Goal: Information Seeking & Learning: Understand process/instructions

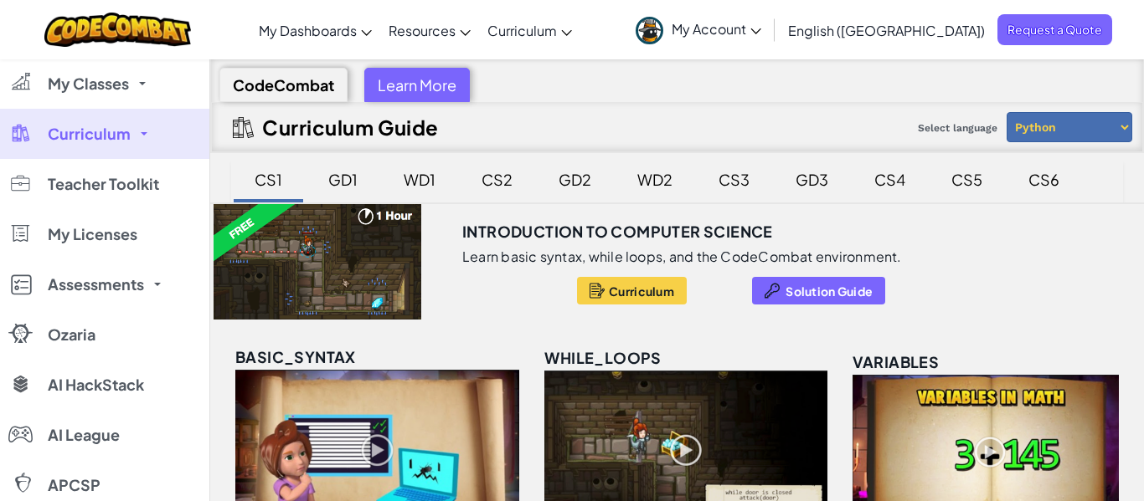
click at [1093, 133] on select "Python JavaScript" at bounding box center [1069, 127] width 126 height 30
select select "javascript"
click at [1006, 112] on select "Python JavaScript" at bounding box center [1069, 127] width 126 height 30
click at [1101, 140] on select "Python JavaScript" at bounding box center [1069, 127] width 126 height 30
select select "javascript"
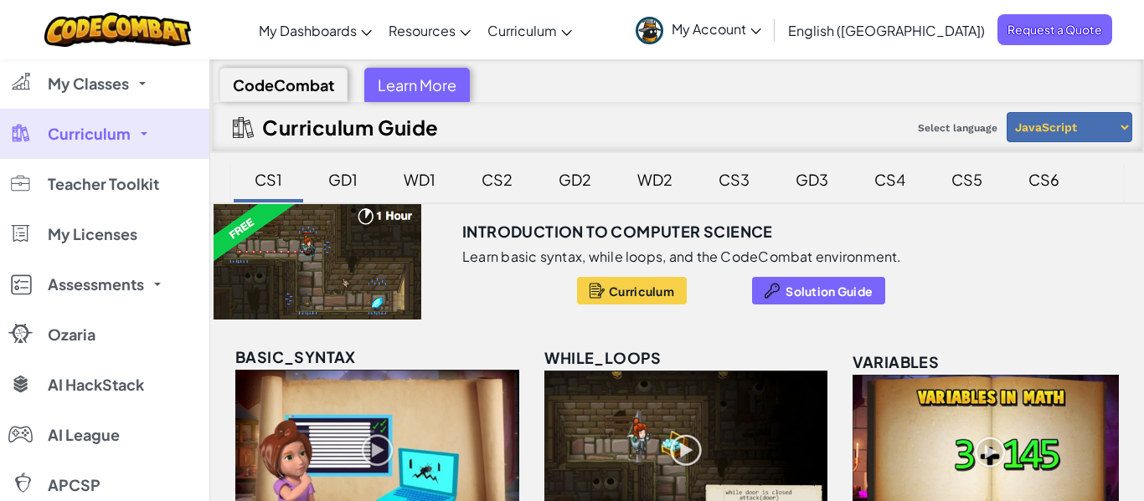
click at [1006, 112] on select "Python JavaScript" at bounding box center [1069, 127] width 126 height 30
click at [504, 193] on div "CS2" at bounding box center [497, 179] width 64 height 39
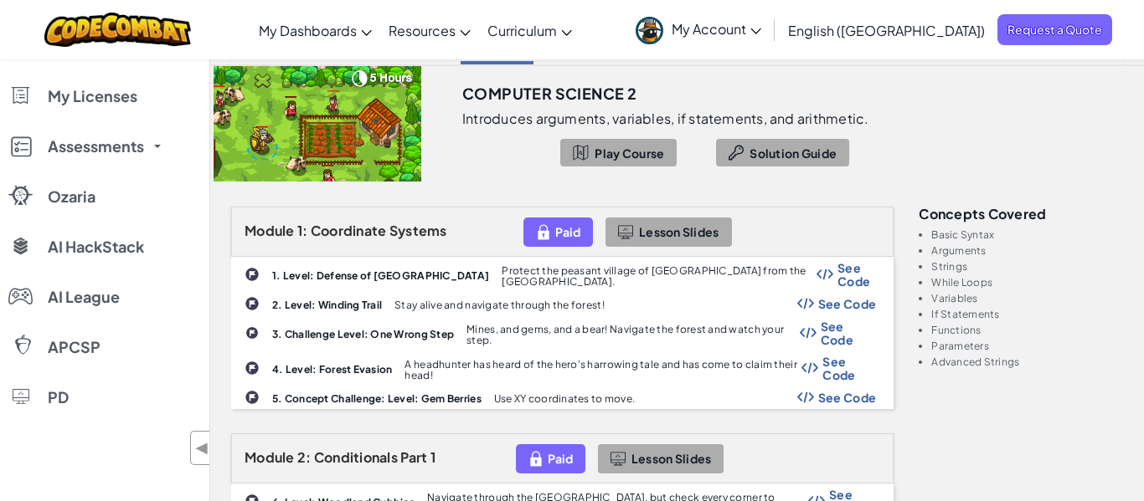
scroll to position [139, 0]
click at [859, 274] on span "See Code" at bounding box center [856, 273] width 39 height 27
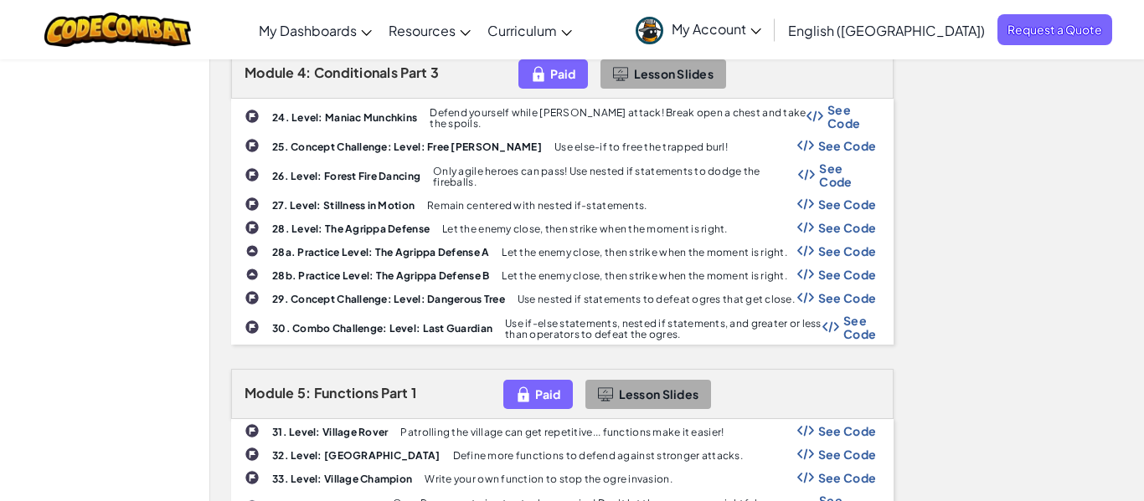
scroll to position [1328, 0]
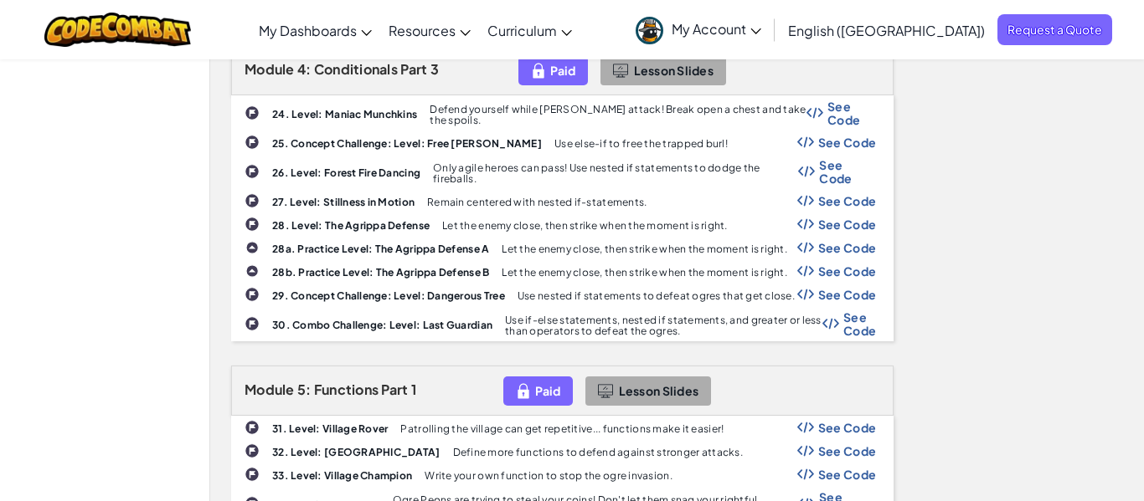
click at [850, 158] on span "See Code" at bounding box center [847, 171] width 57 height 27
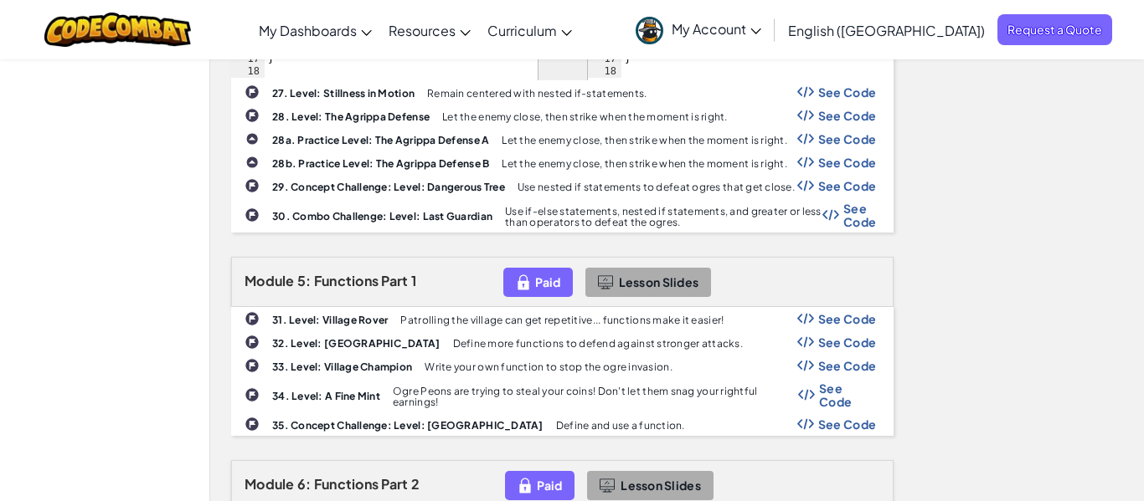
scroll to position [1729, 0]
click at [864, 311] on span "See Code" at bounding box center [847, 317] width 59 height 13
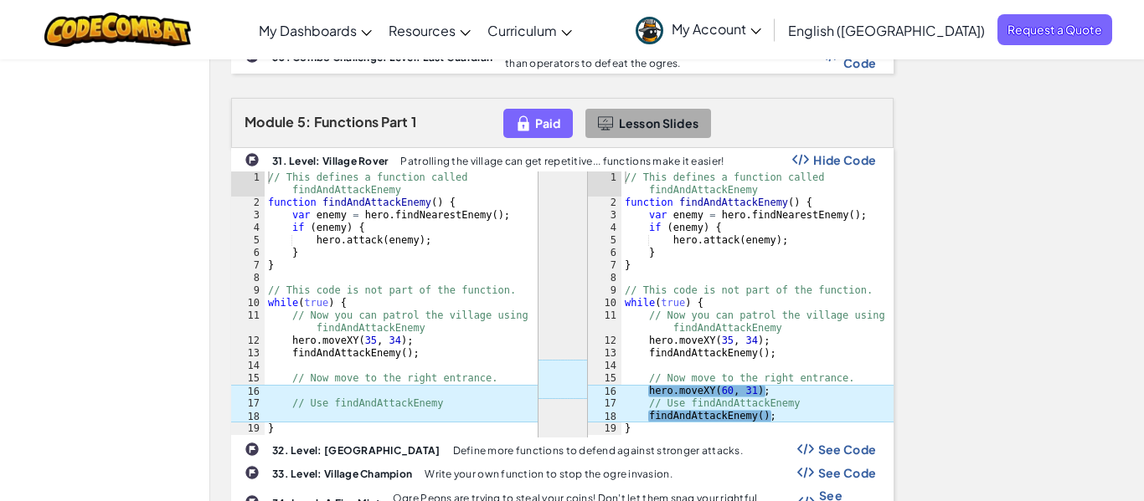
scroll to position [1903, 0]
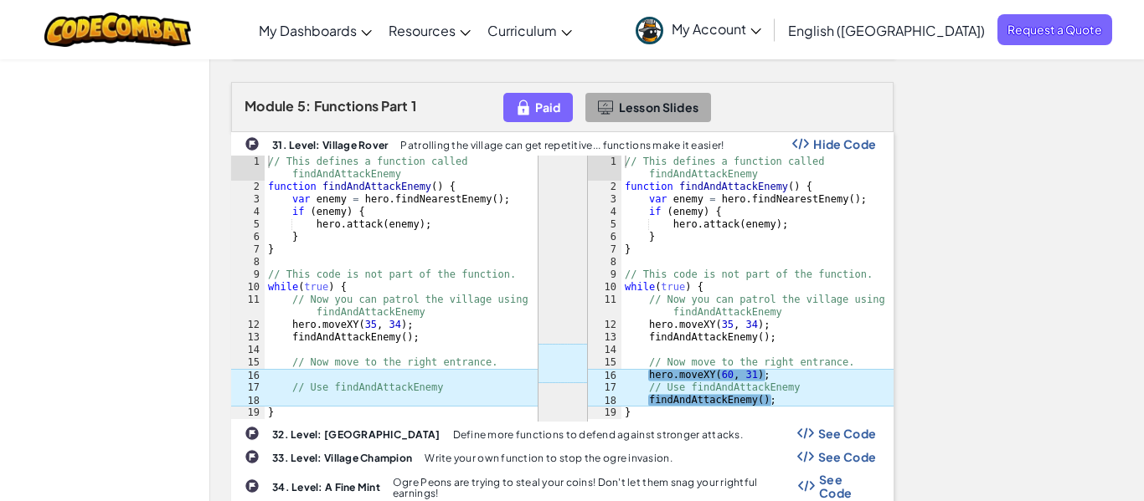
click at [860, 427] on span "See Code" at bounding box center [847, 433] width 59 height 13
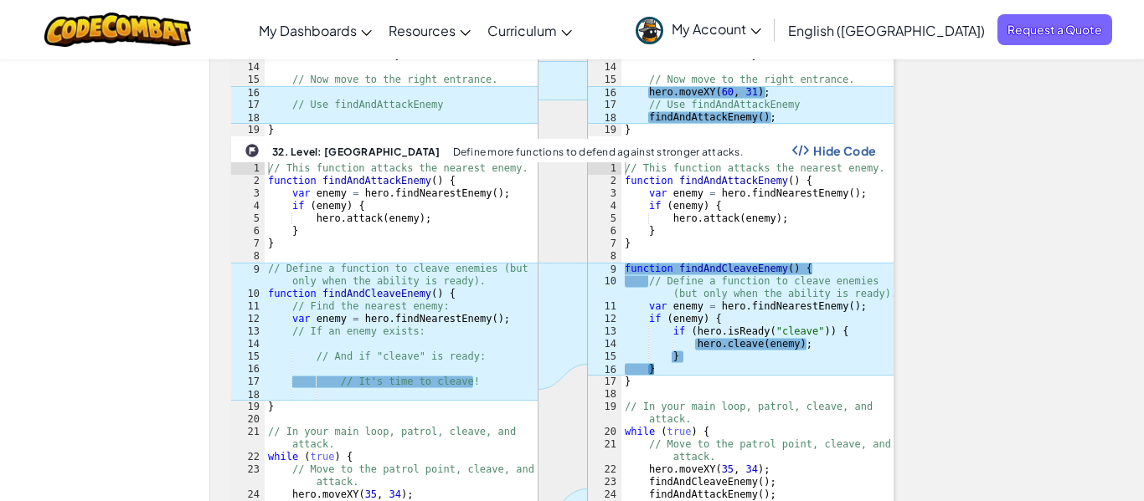
scroll to position [2187, 0]
click at [724, 288] on div "// This function attacks the nearest enemy. function findAndAttackEnemy ( ) { v…" at bounding box center [757, 388] width 273 height 452
click at [723, 295] on div "// This function attacks the nearest enemy. function findAndAttackEnemy ( ) { v…" at bounding box center [757, 388] width 273 height 452
type textarea "if (enemy) {"
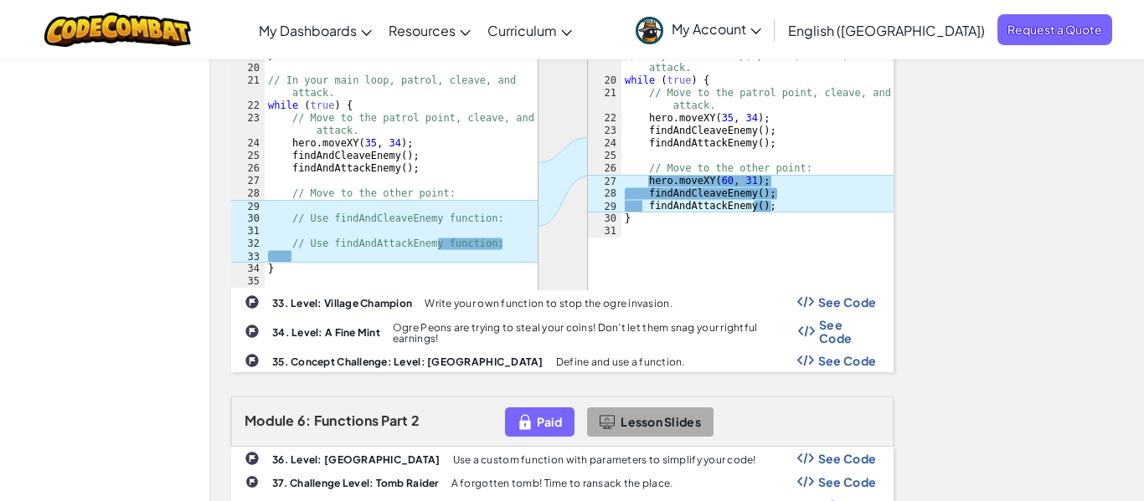
scroll to position [2558, 0]
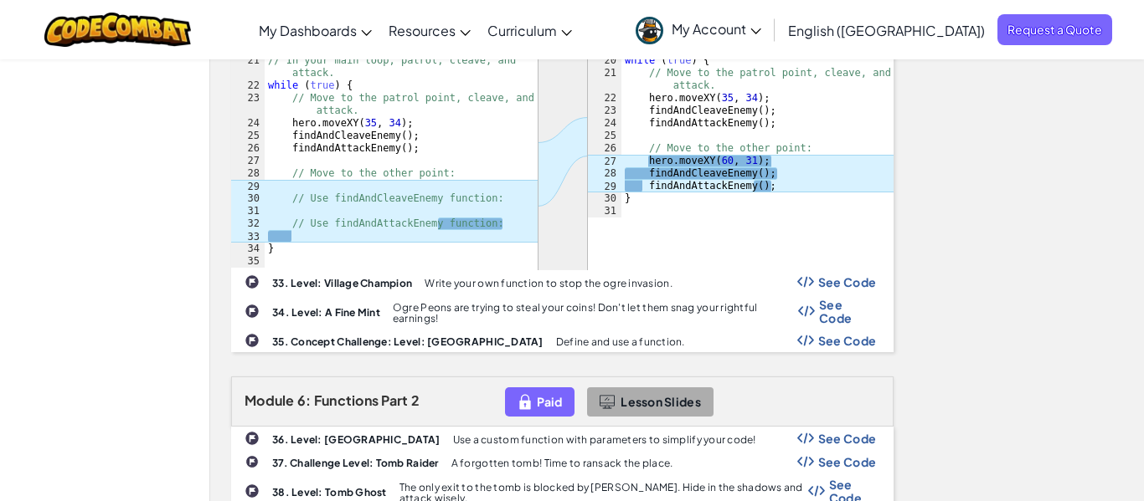
click at [866, 275] on span "See Code" at bounding box center [847, 281] width 59 height 13
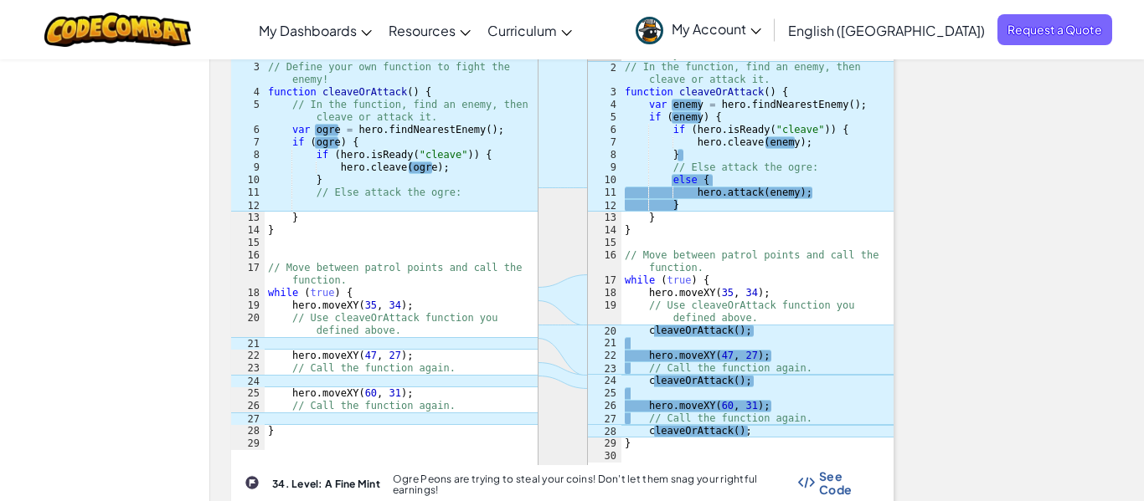
scroll to position [2820, 0]
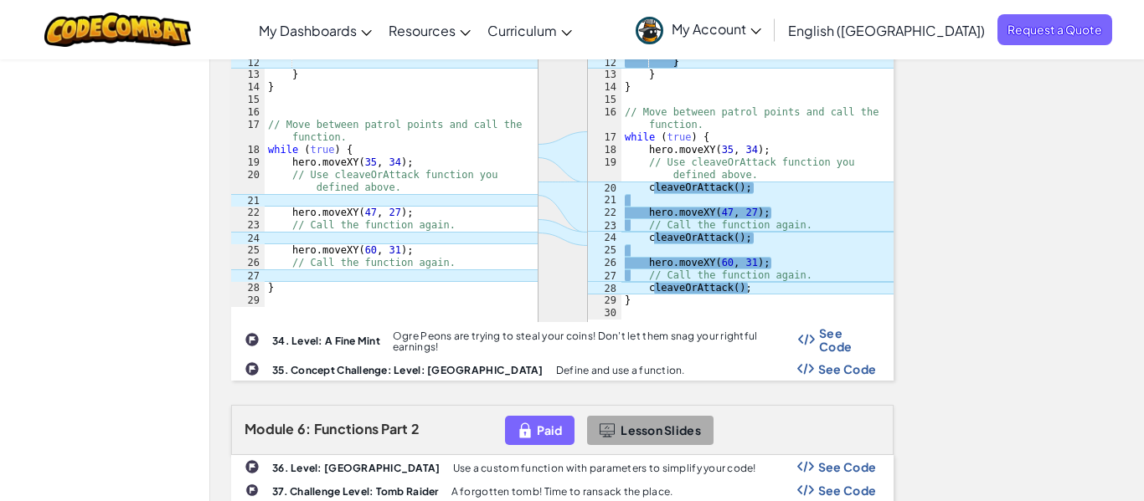
click at [836, 327] on span "See Code" at bounding box center [847, 340] width 57 height 27
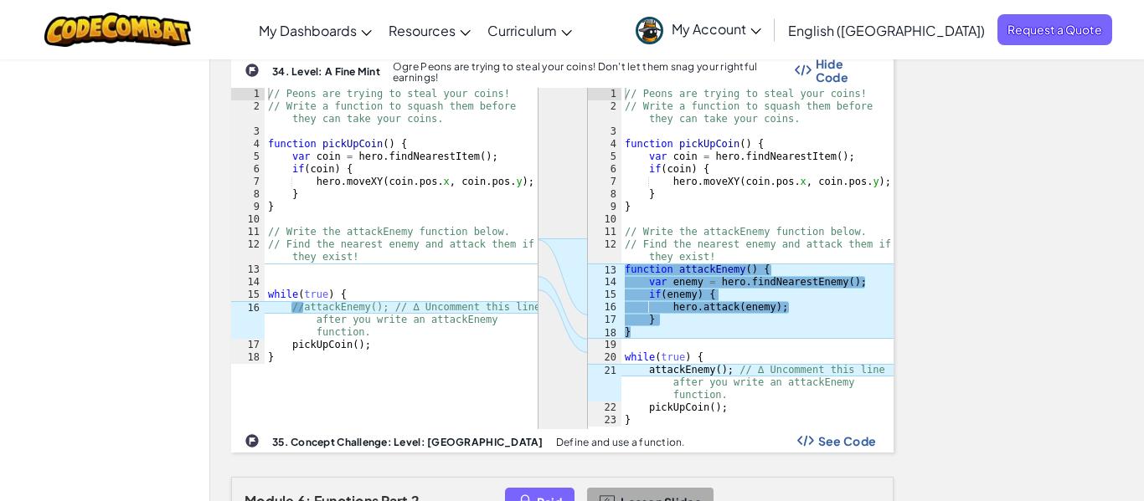
scroll to position [3313, 0]
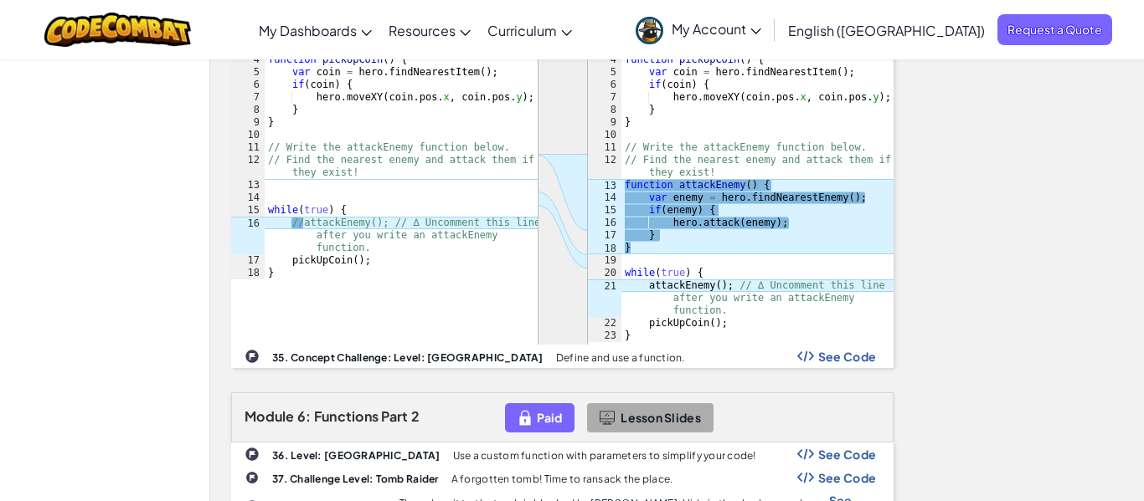
click at [861, 350] on span "See Code" at bounding box center [847, 356] width 59 height 13
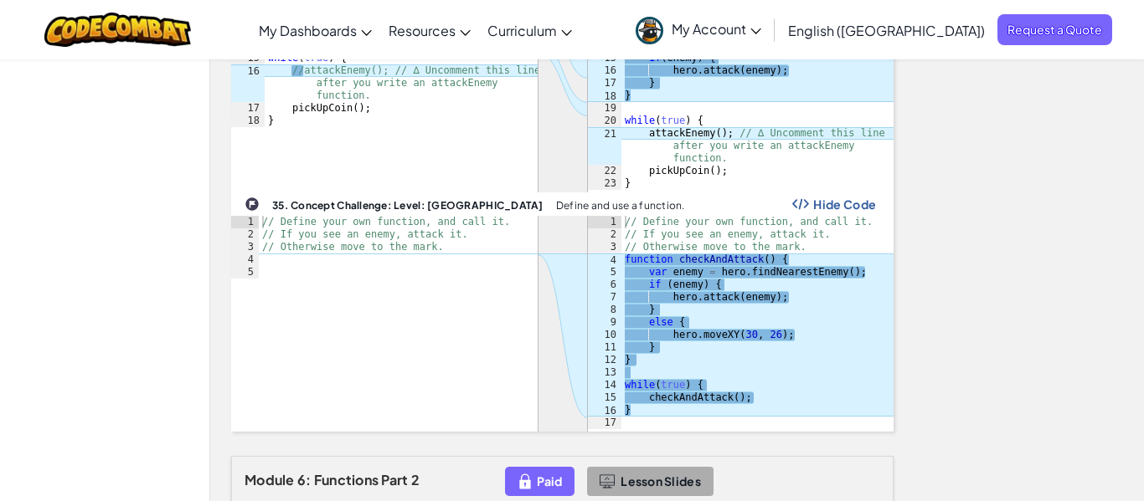
scroll to position [3478, 0]
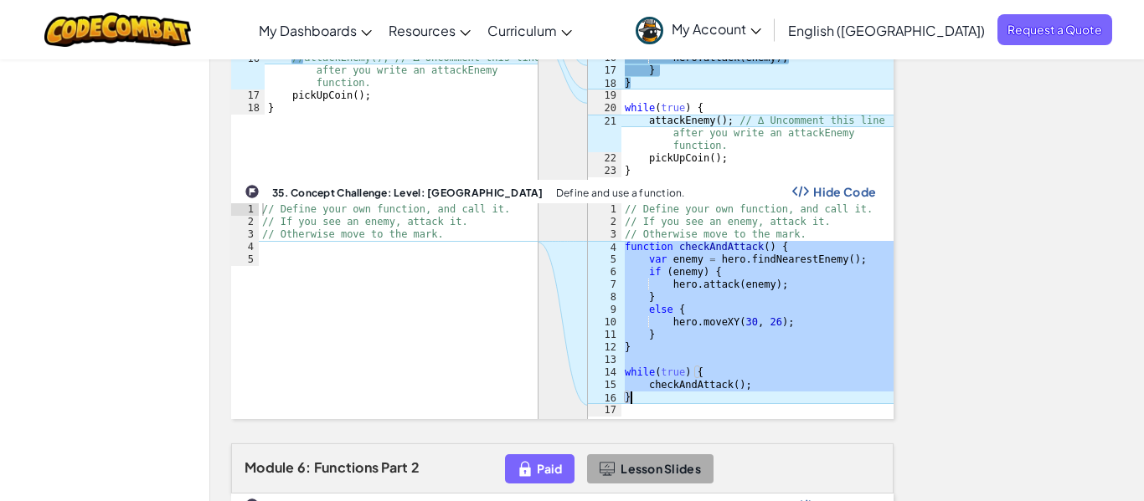
drag, startPoint x: 626, startPoint y: 227, endPoint x: 714, endPoint y: 373, distance: 170.9
click at [714, 373] on div "// Define your own function, and call it. // If you see an enemy, attack it. //…" at bounding box center [757, 322] width 273 height 239
type textarea "checkAndAttack(); }"
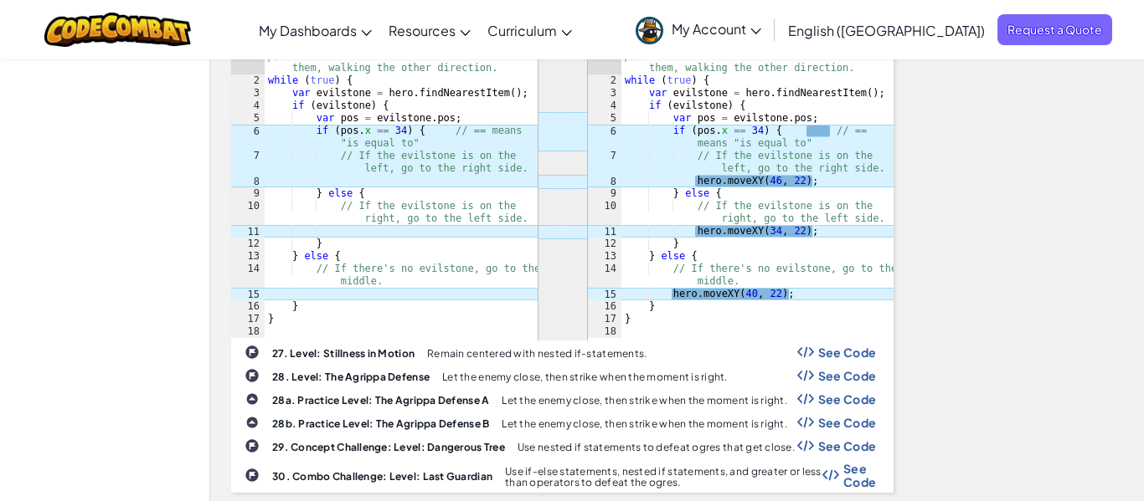
scroll to position [1468, 0]
click at [867, 345] on span "See Code" at bounding box center [847, 351] width 59 height 13
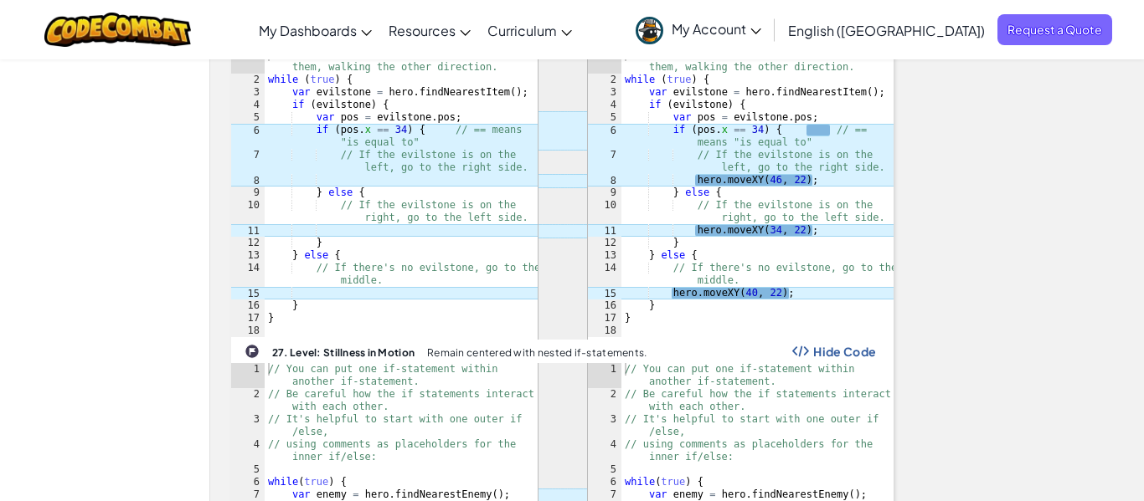
click at [874, 345] on span "Hide Code" at bounding box center [844, 351] width 63 height 13
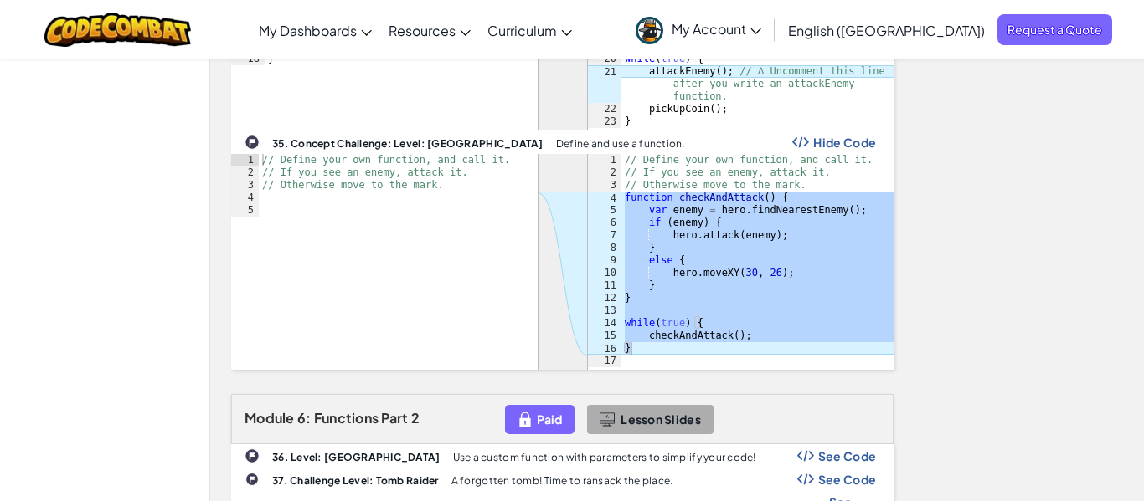
click at [862, 450] on span "See Code" at bounding box center [847, 456] width 59 height 13
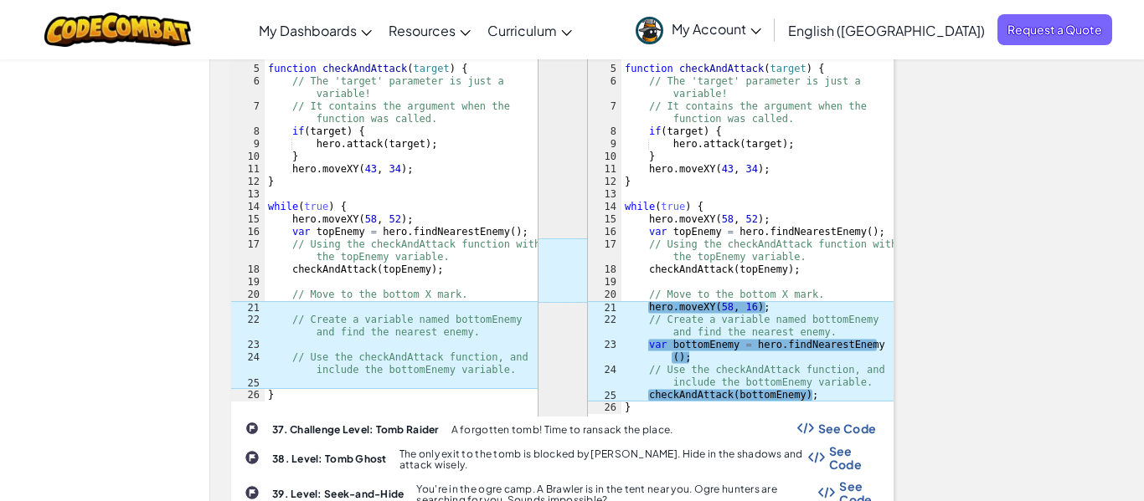
scroll to position [4010, 0]
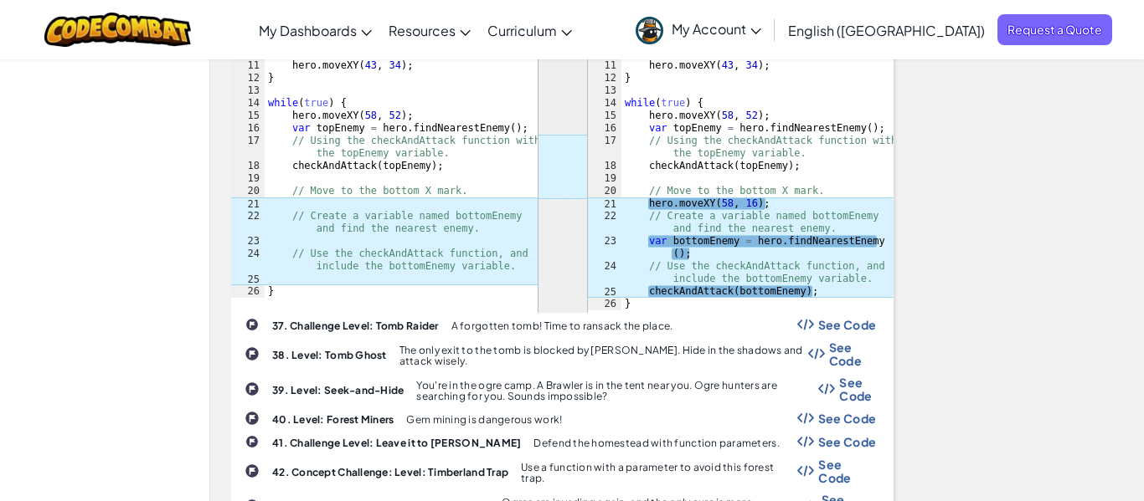
click at [862, 318] on span "See Code" at bounding box center [847, 324] width 59 height 13
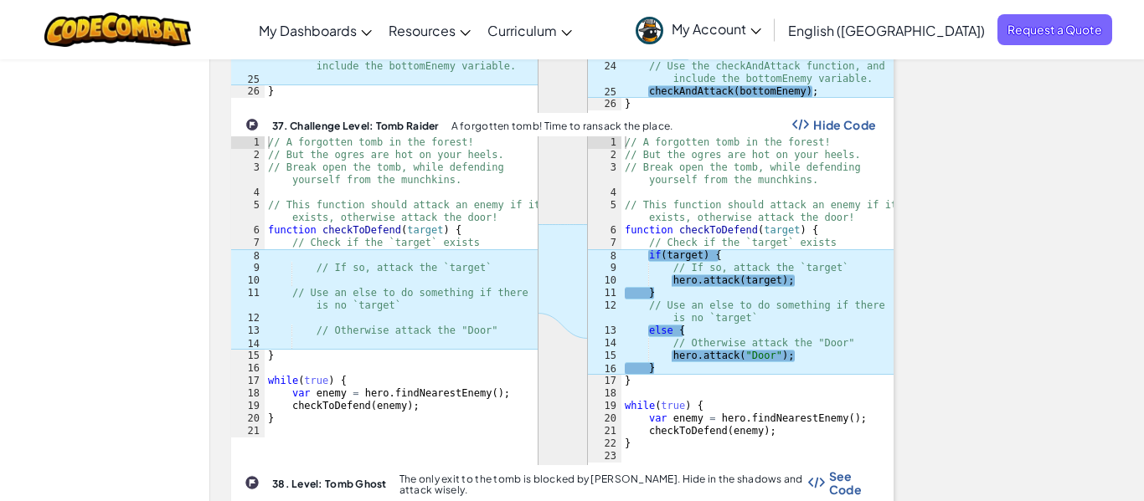
scroll to position [4324, 0]
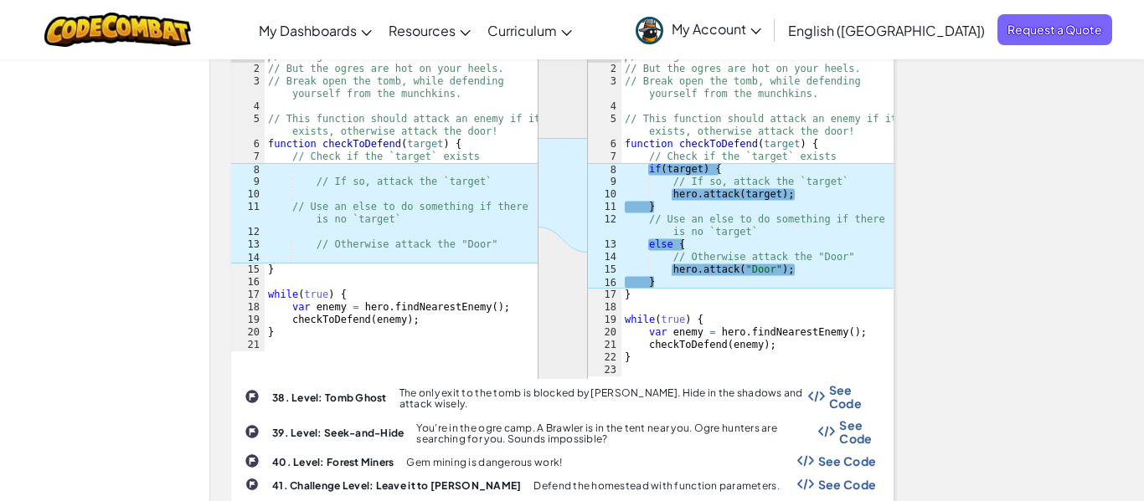
click at [854, 383] on span "See Code" at bounding box center [853, 396] width 48 height 27
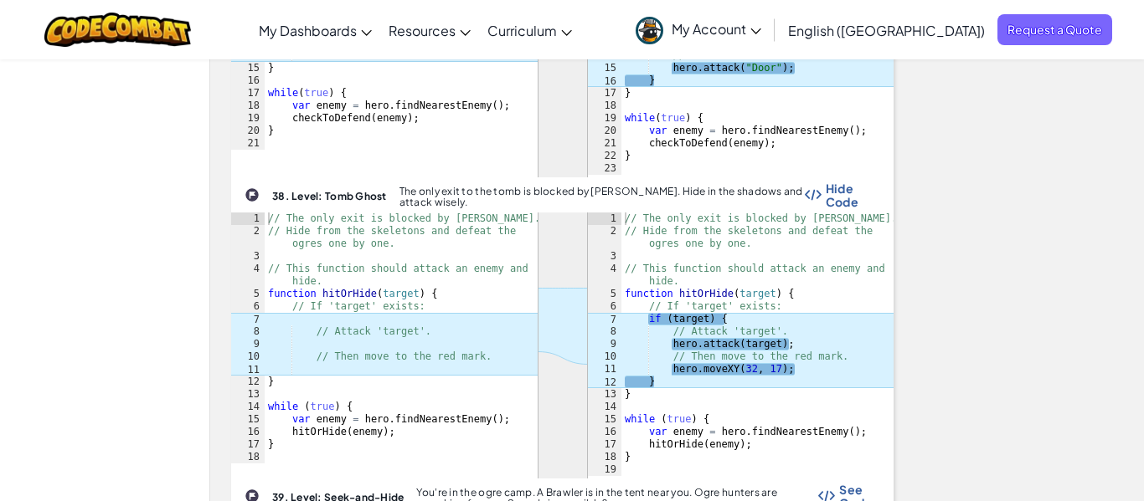
scroll to position [4615, 0]
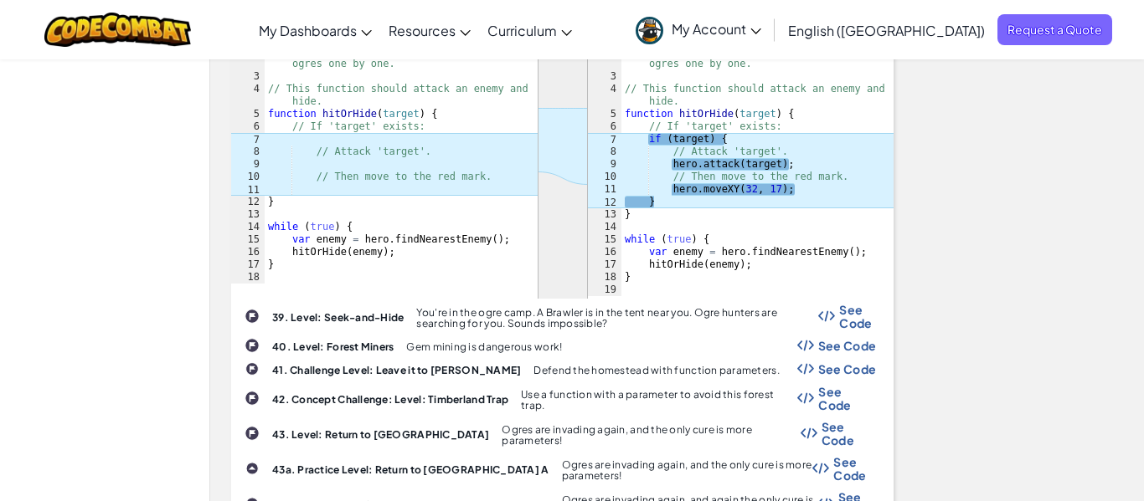
click at [864, 303] on span "See Code" at bounding box center [857, 316] width 37 height 27
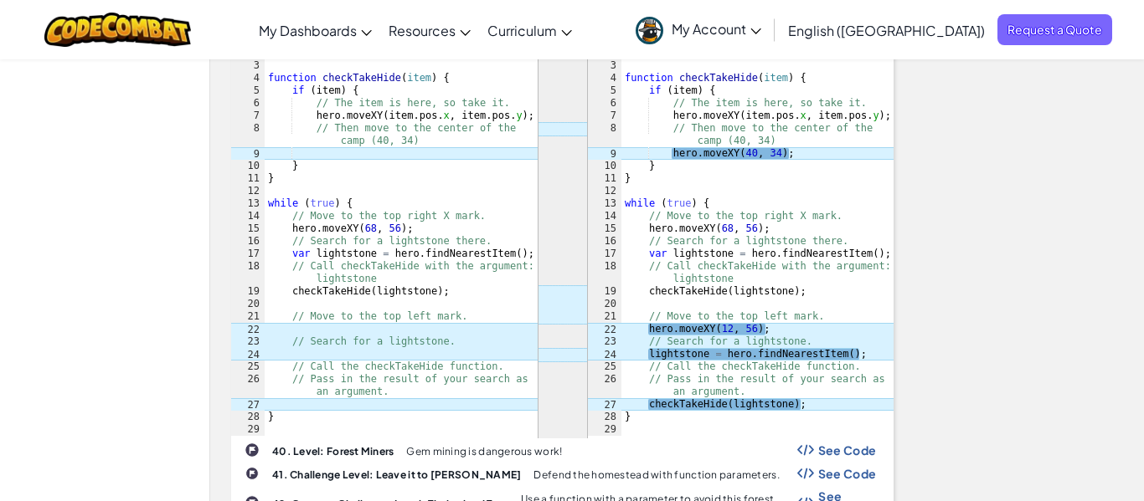
scroll to position [5104, 0]
